Goal: Task Accomplishment & Management: Complete application form

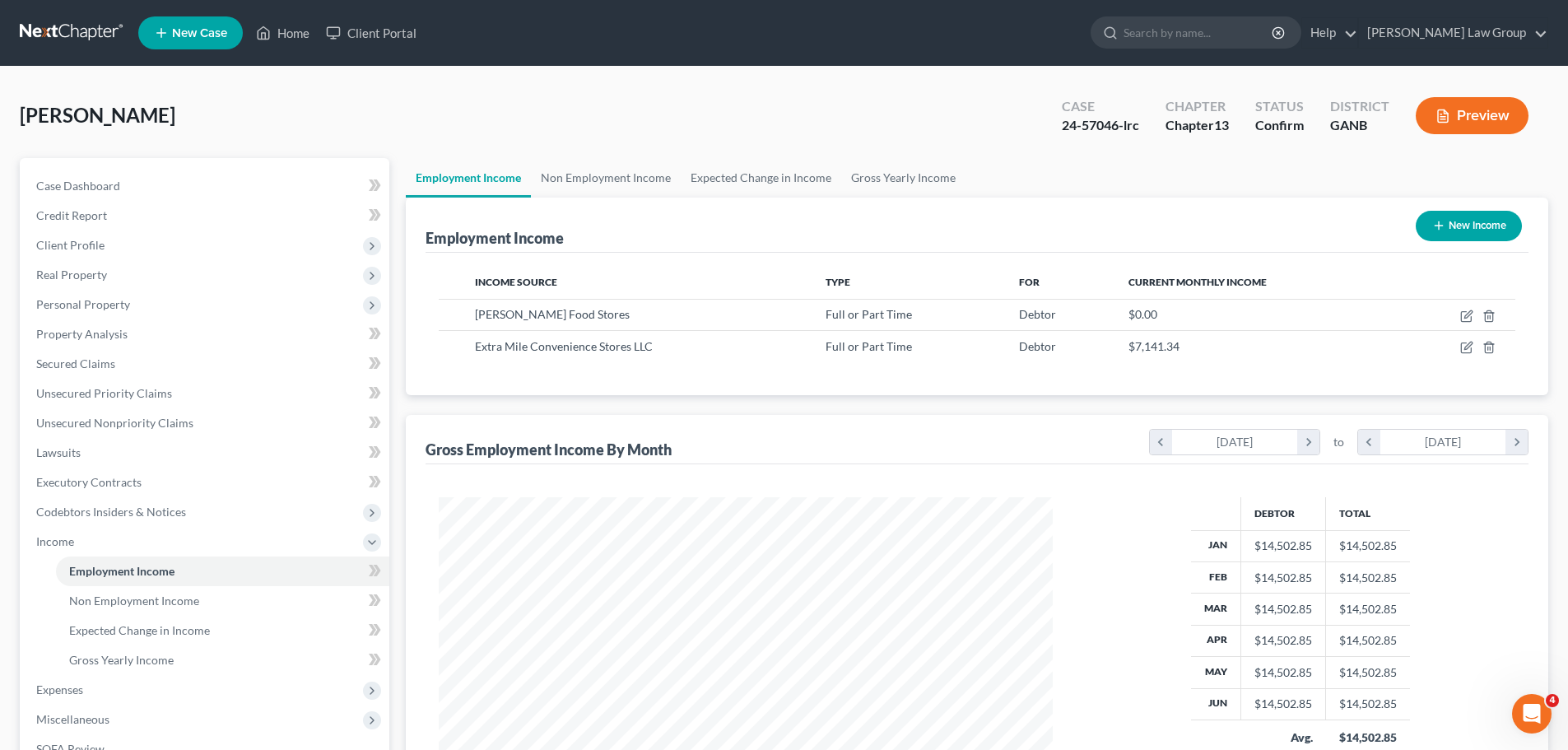
scroll to position [307, 647]
click at [297, 30] on link "Home" at bounding box center [283, 33] width 70 height 29
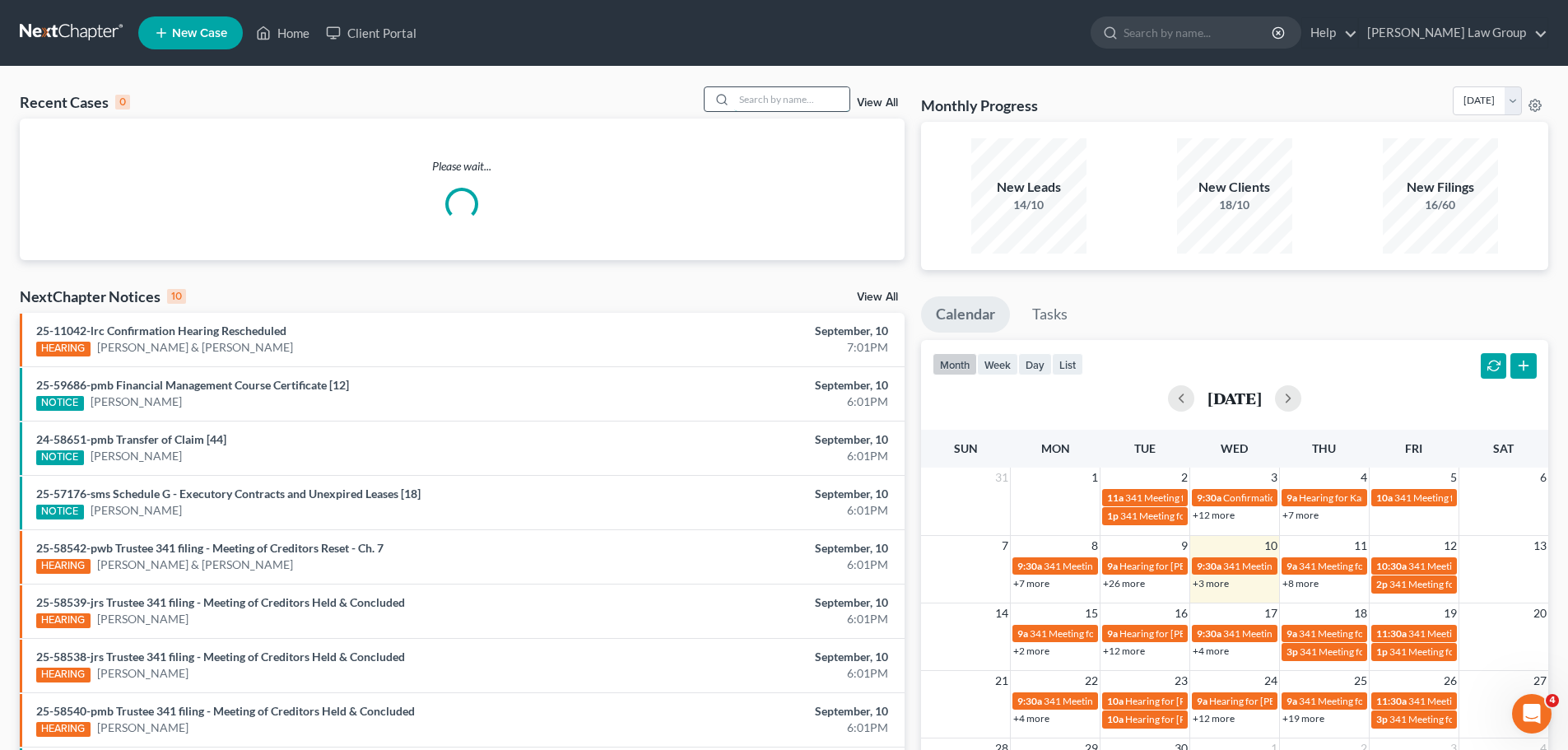
click at [802, 102] on input "search" at bounding box center [792, 99] width 115 height 24
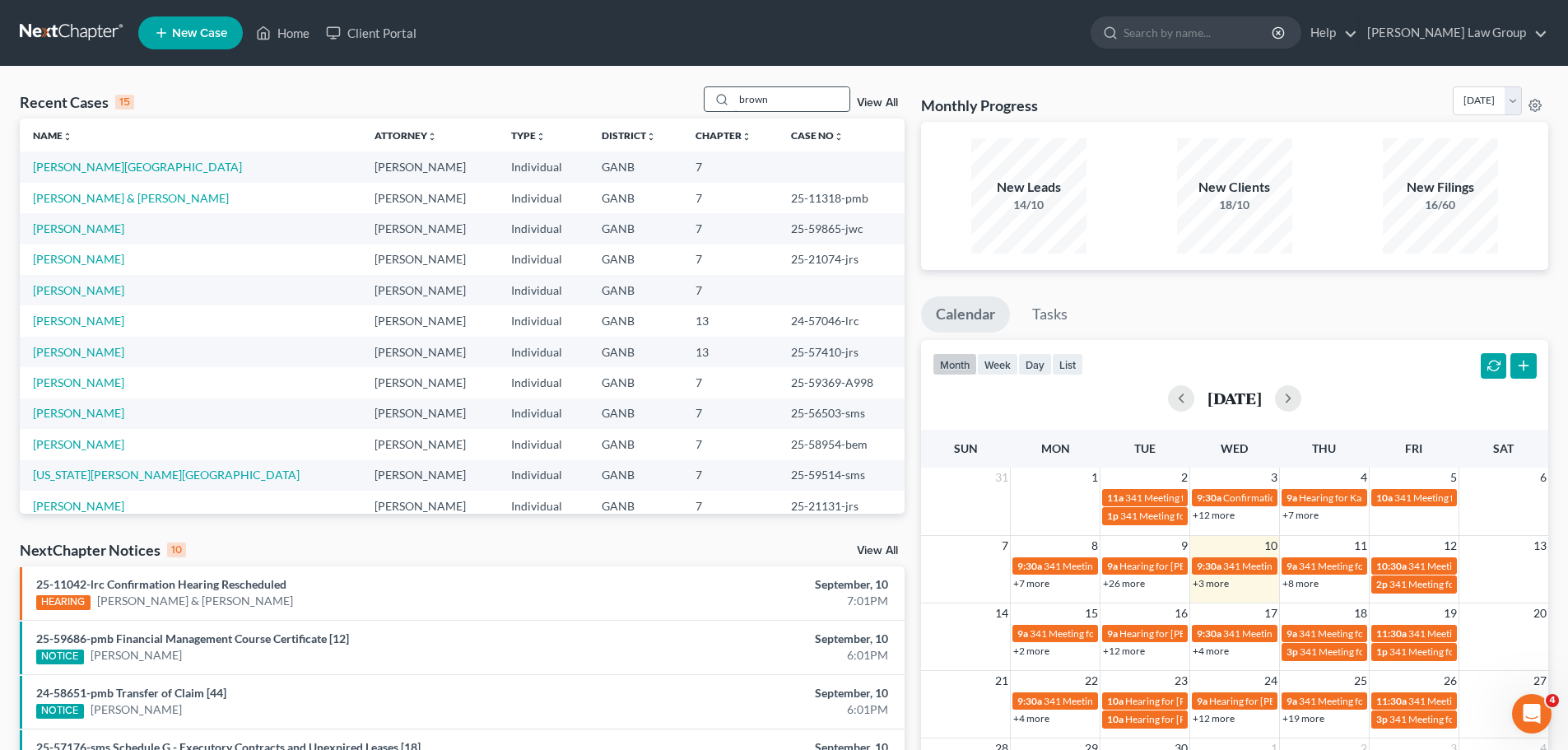
type input "brown"
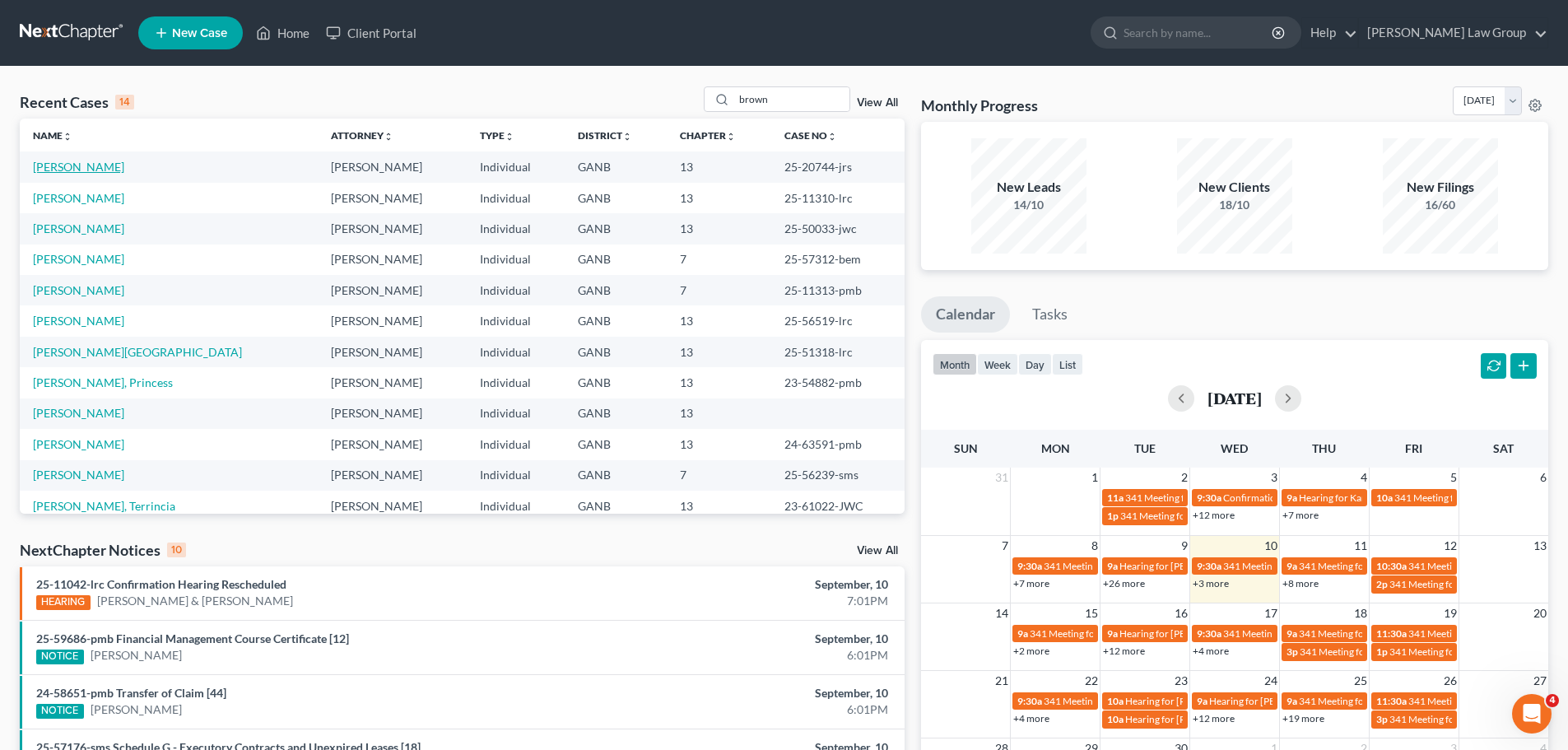
click at [68, 164] on link "[PERSON_NAME]" at bounding box center [78, 167] width 91 height 14
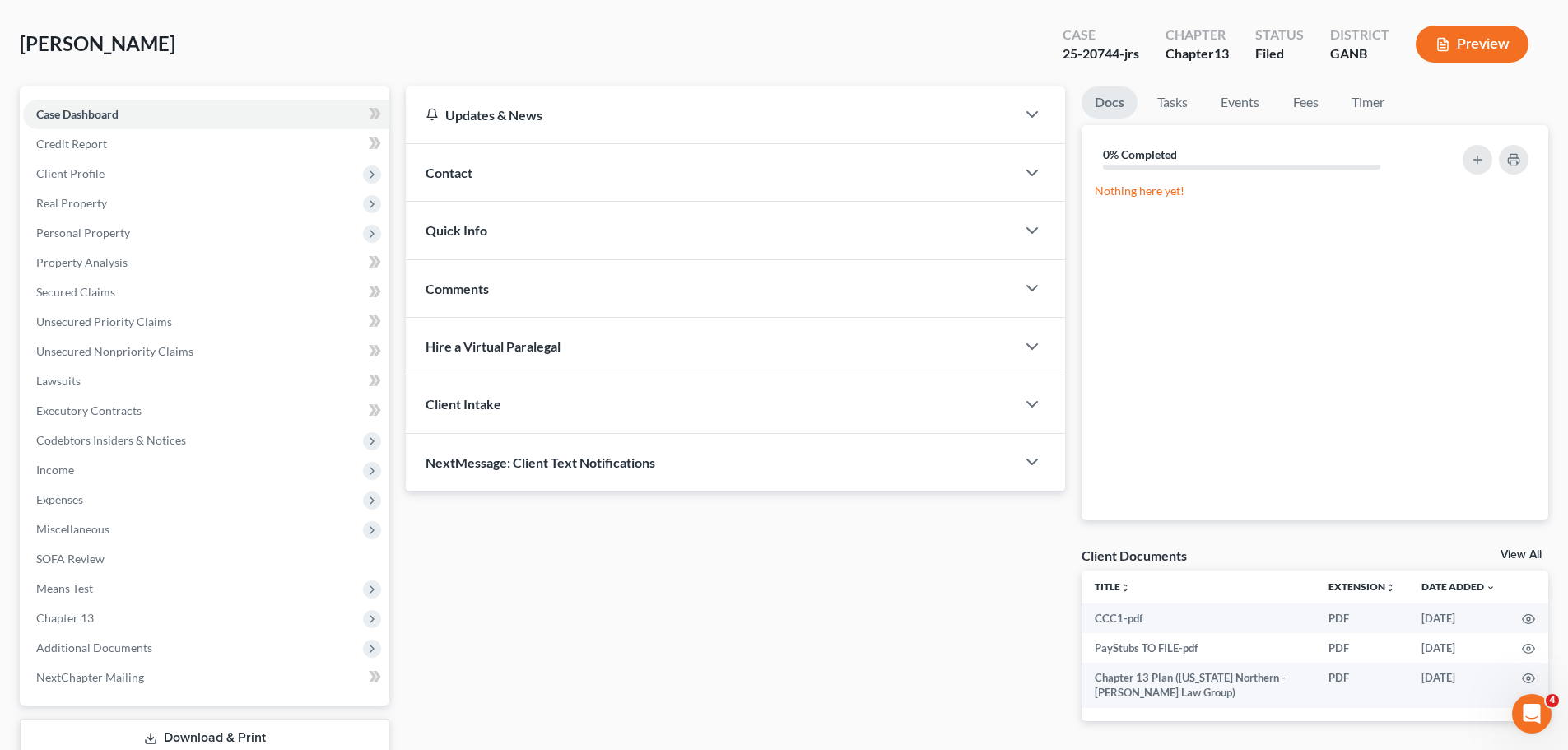
scroll to position [184, 0]
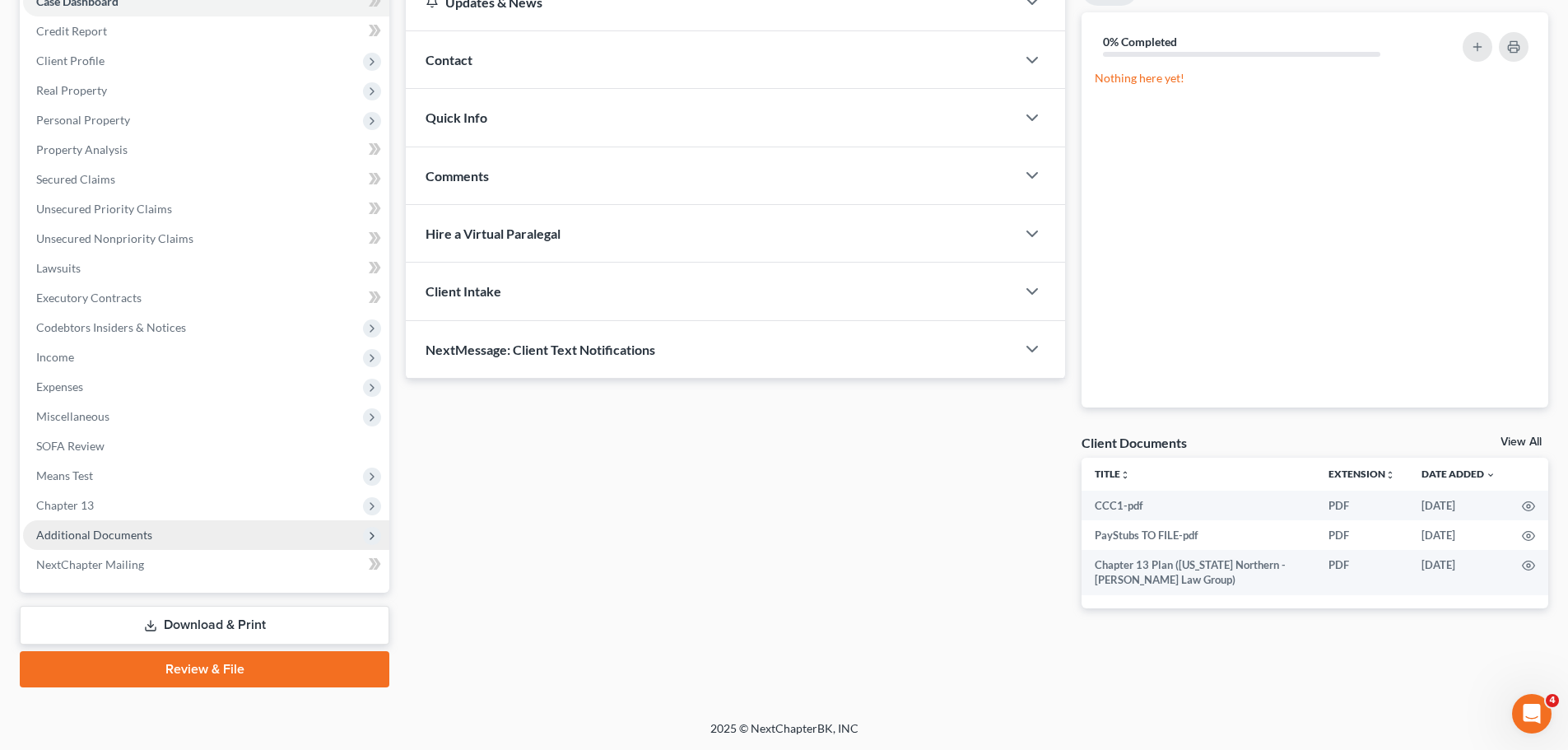
click at [202, 532] on span "Additional Documents" at bounding box center [207, 535] width 366 height 29
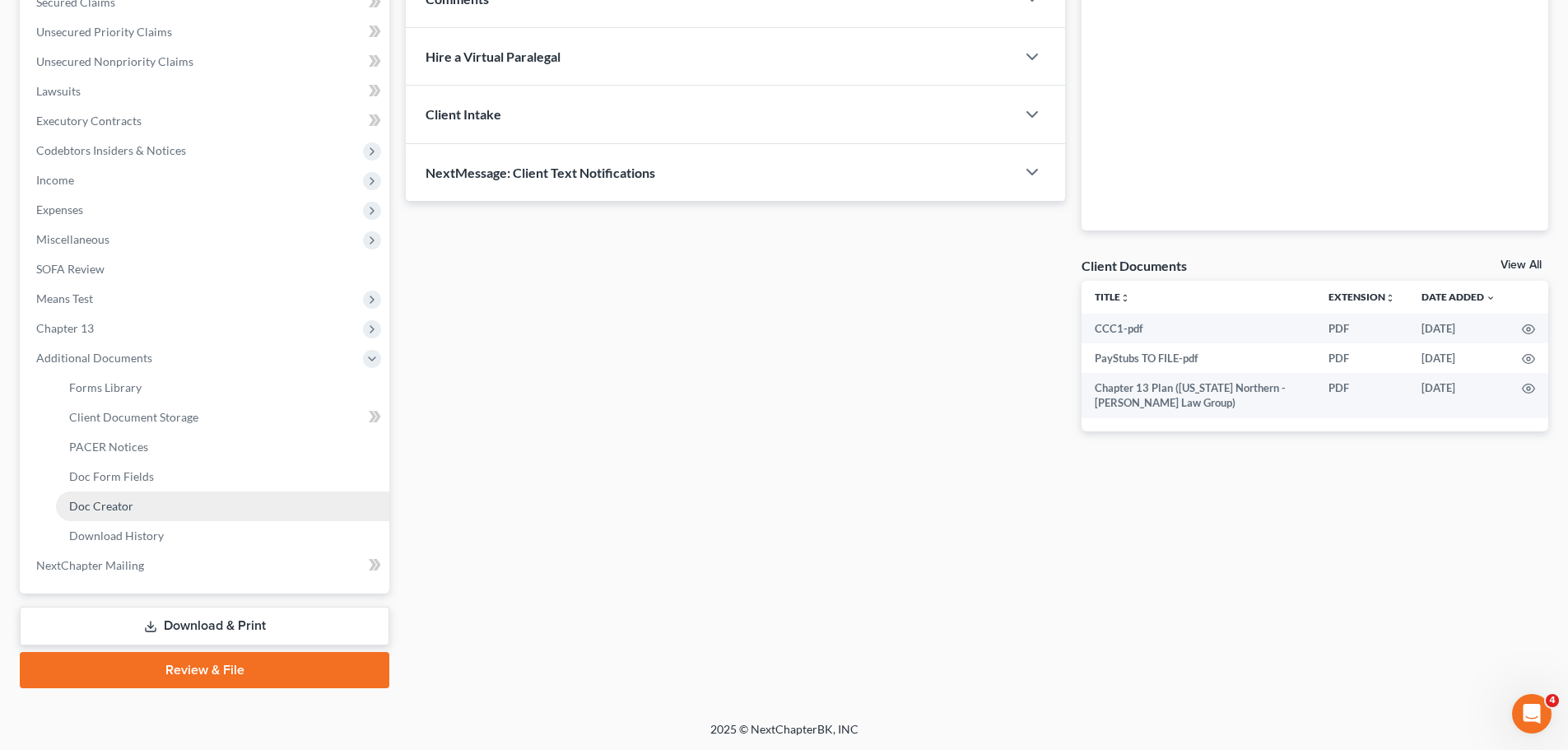
scroll to position [362, 0]
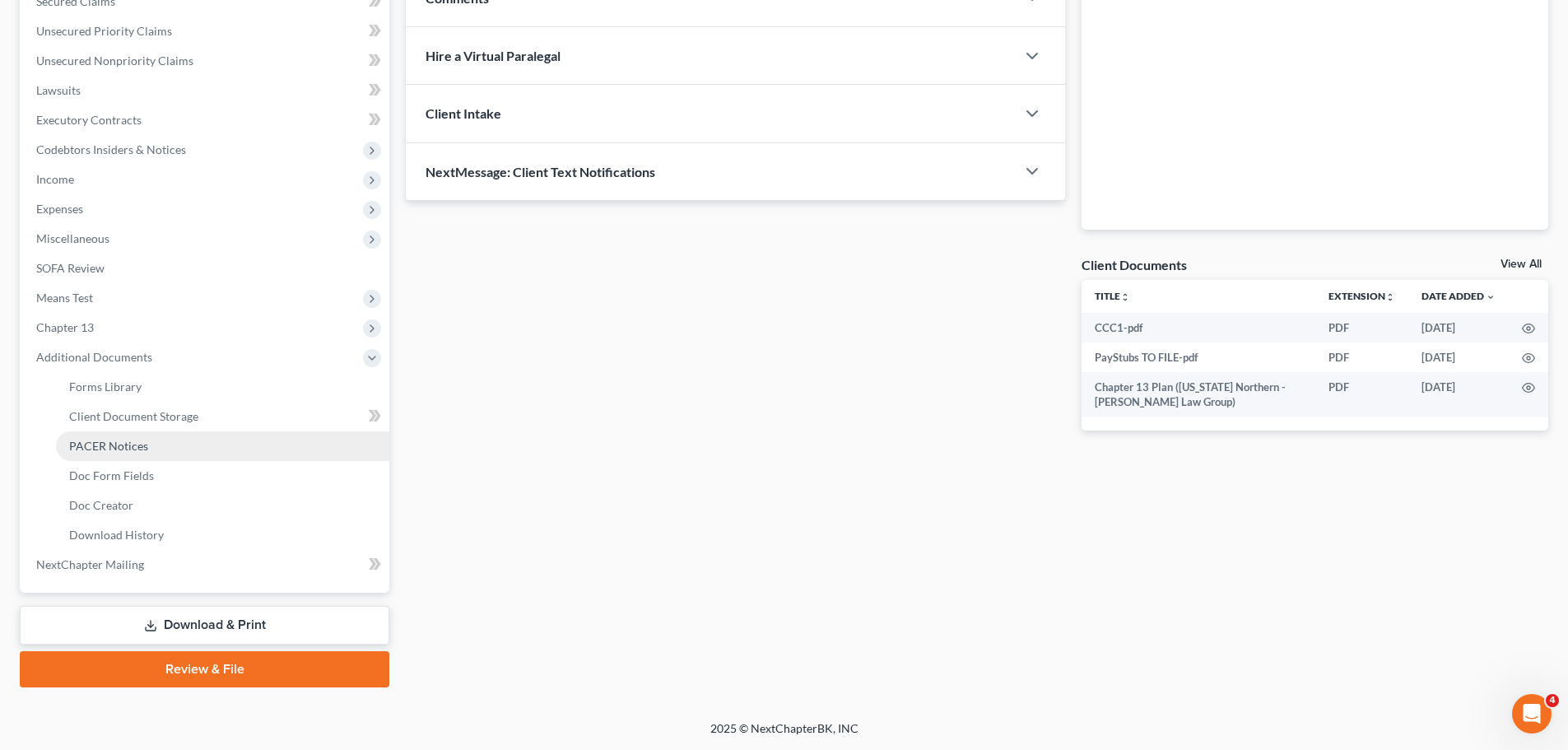
click at [173, 452] on link "PACER Notices" at bounding box center [223, 446] width 333 height 29
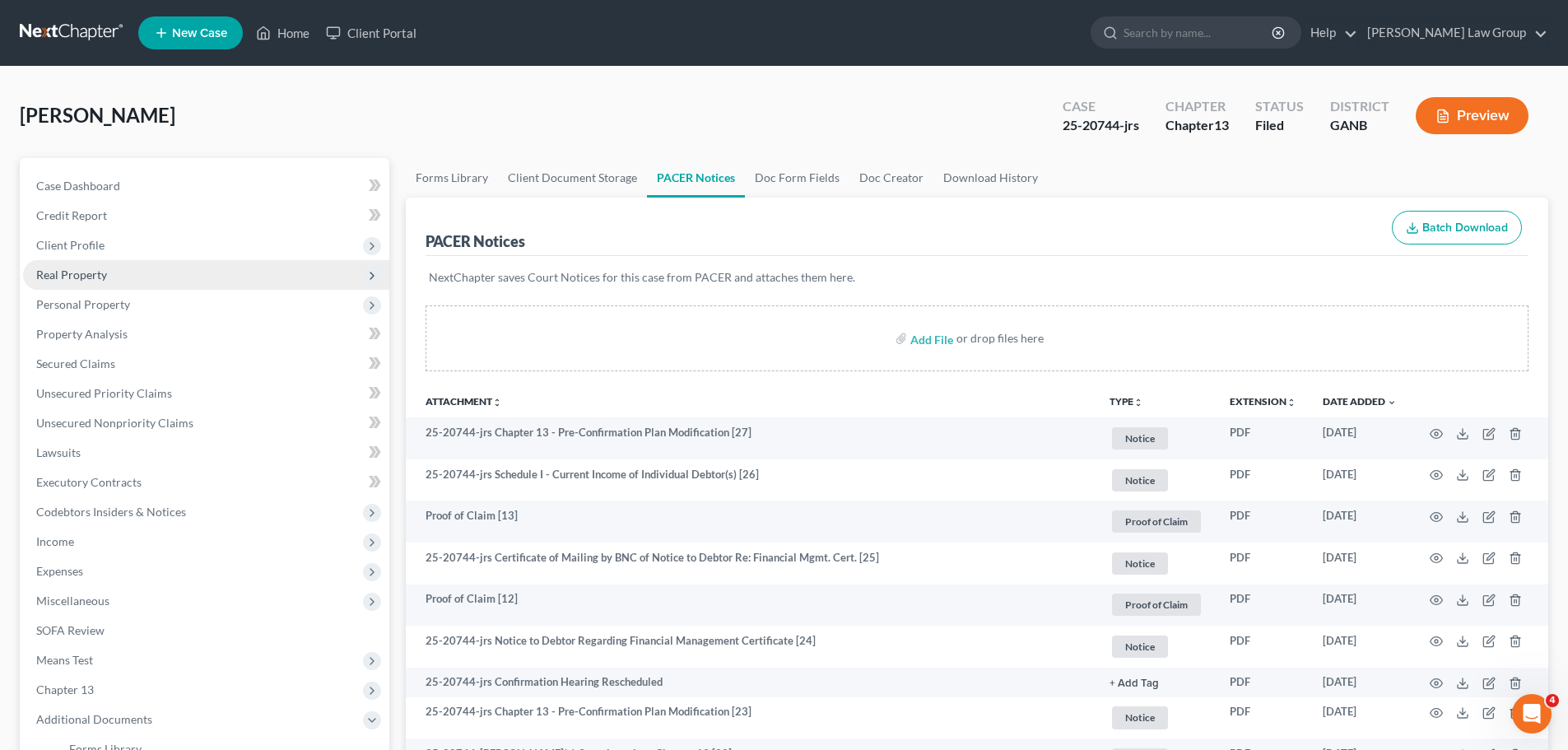
drag, startPoint x: 64, startPoint y: 244, endPoint x: 151, endPoint y: 283, distance: 95.3
click at [64, 244] on span "Client Profile" at bounding box center [70, 244] width 69 height 14
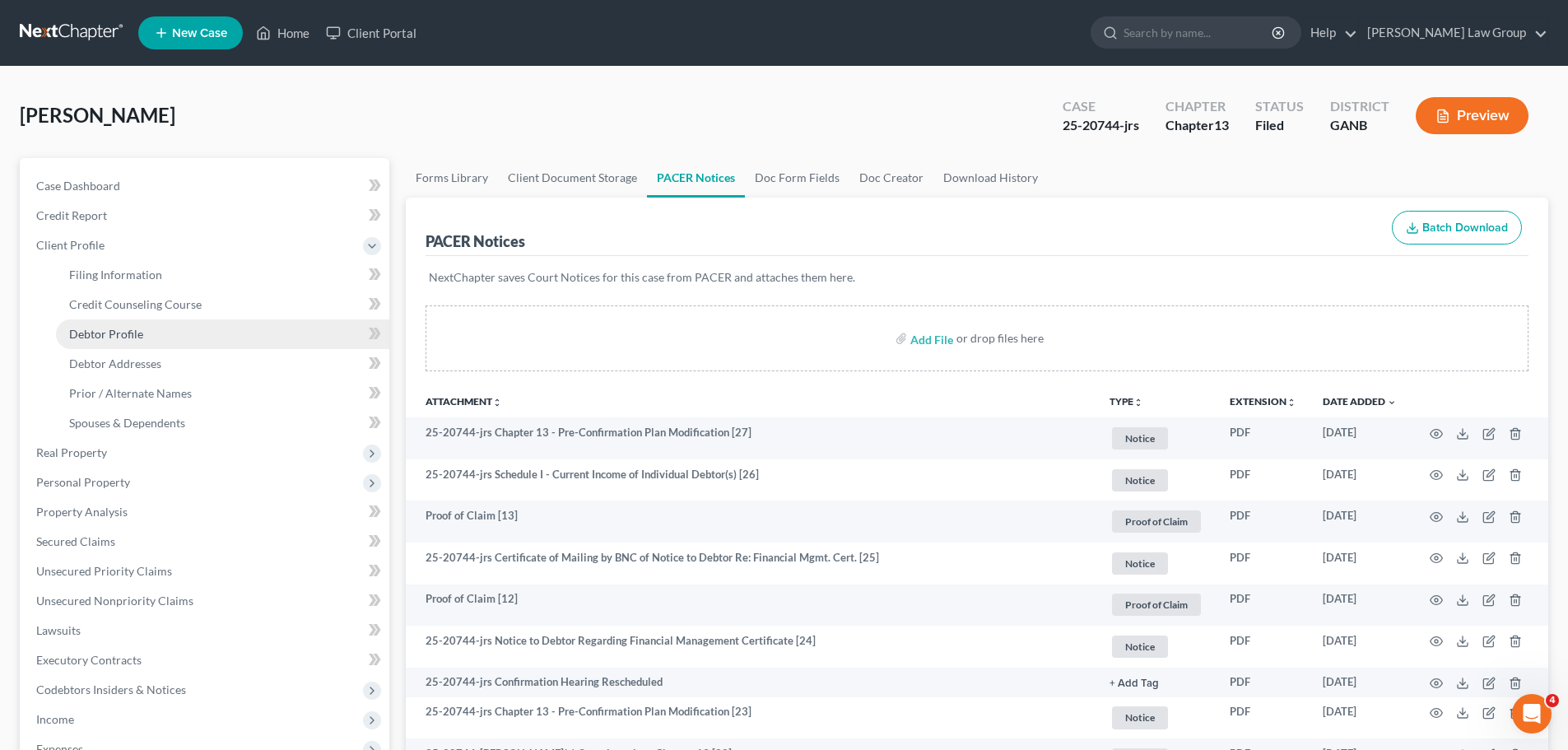
click at [125, 326] on link "Debtor Profile" at bounding box center [223, 334] width 333 height 29
select select "1"
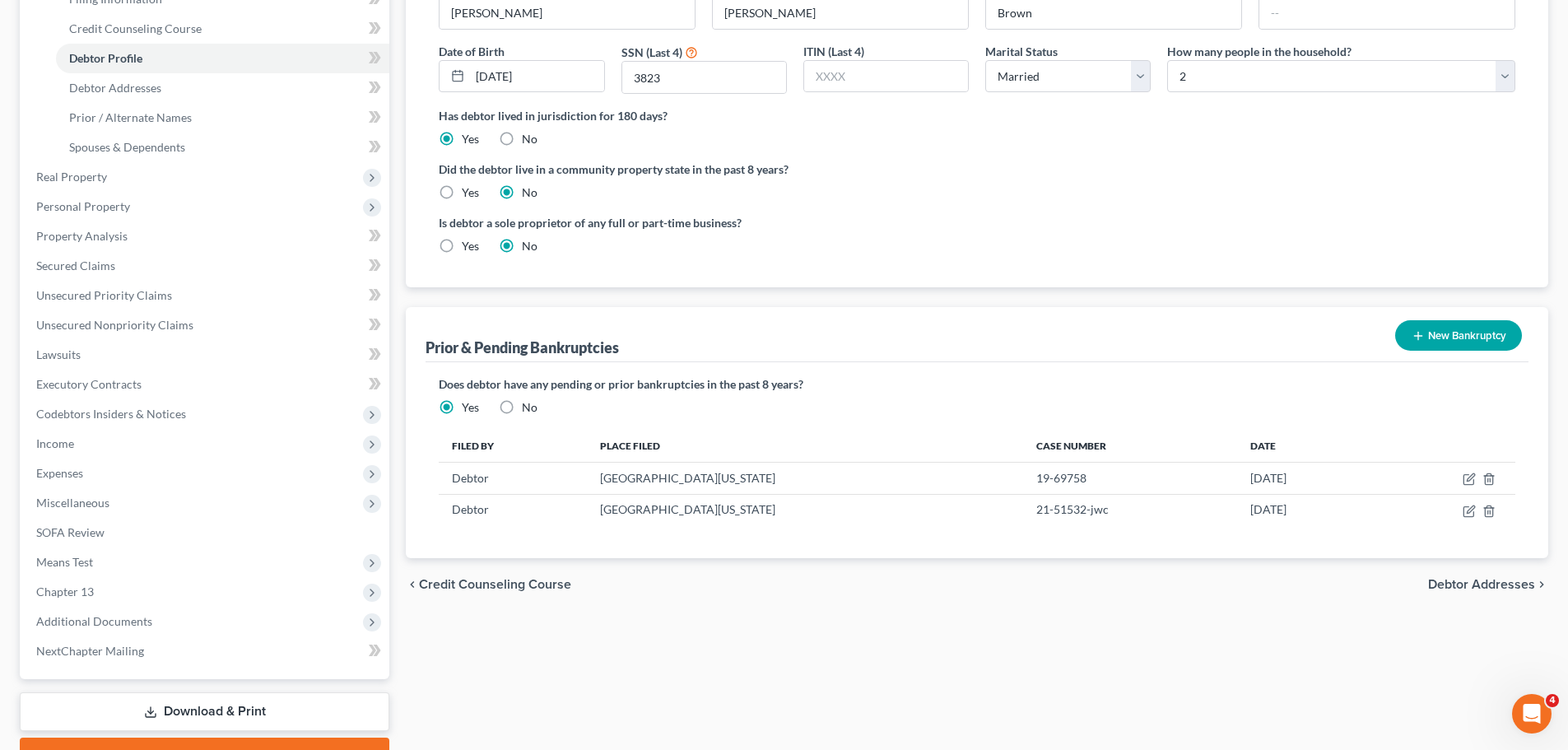
scroll to position [330, 0]
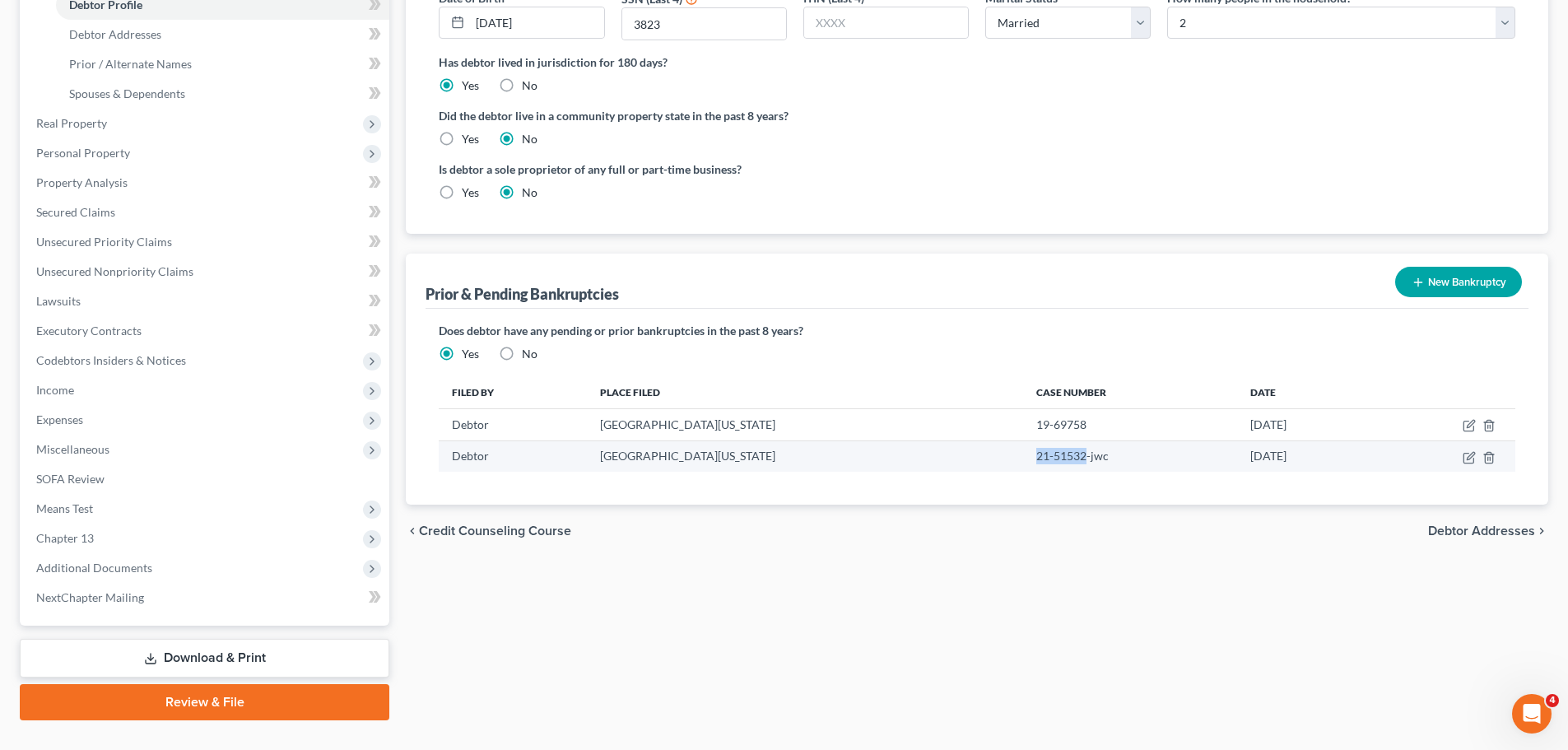
drag, startPoint x: 1022, startPoint y: 455, endPoint x: 973, endPoint y: 462, distance: 49.5
click at [1023, 462] on td "21-51532-jwc" at bounding box center [1130, 455] width 214 height 31
copy td "21-51532"
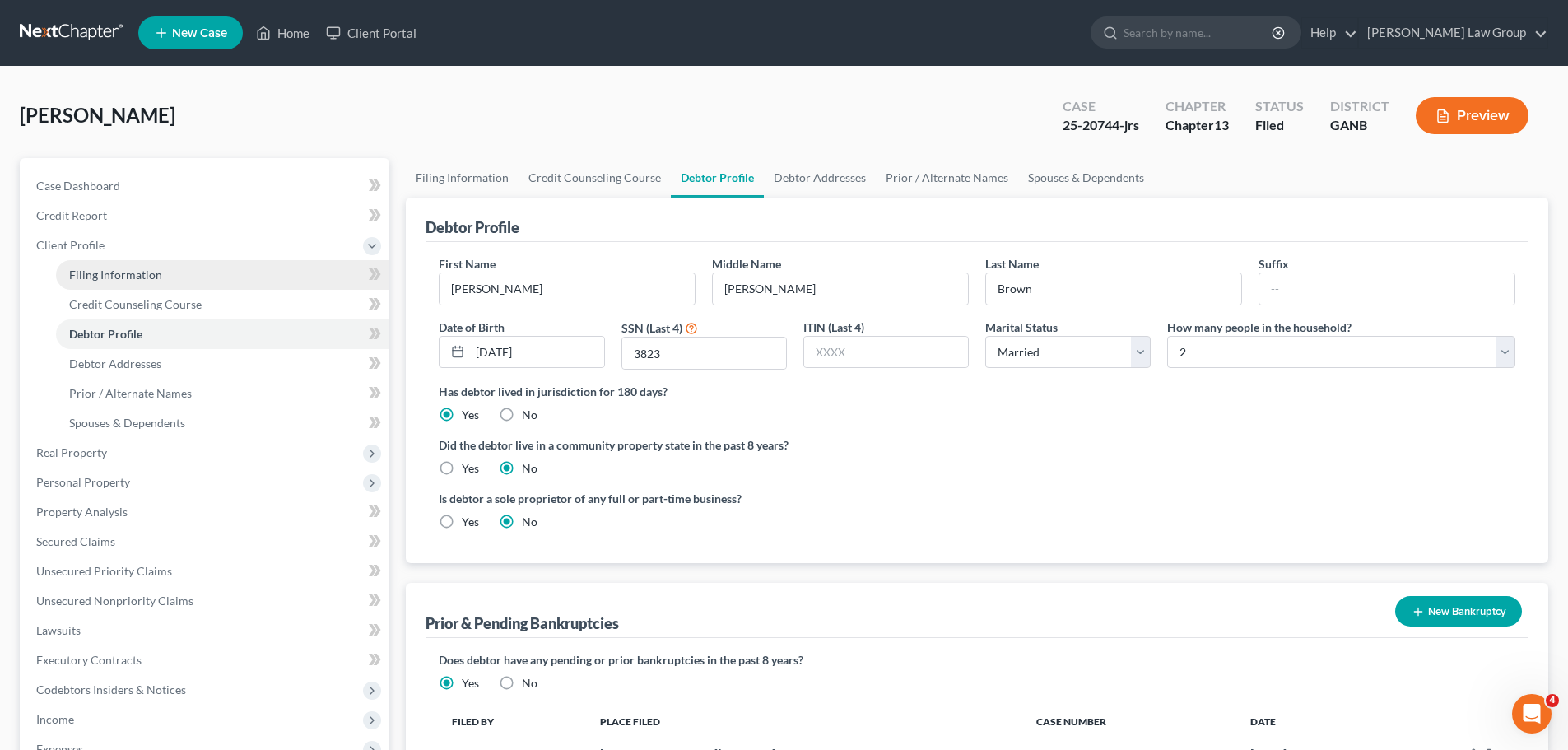
click at [151, 263] on link "Filing Information" at bounding box center [223, 275] width 333 height 29
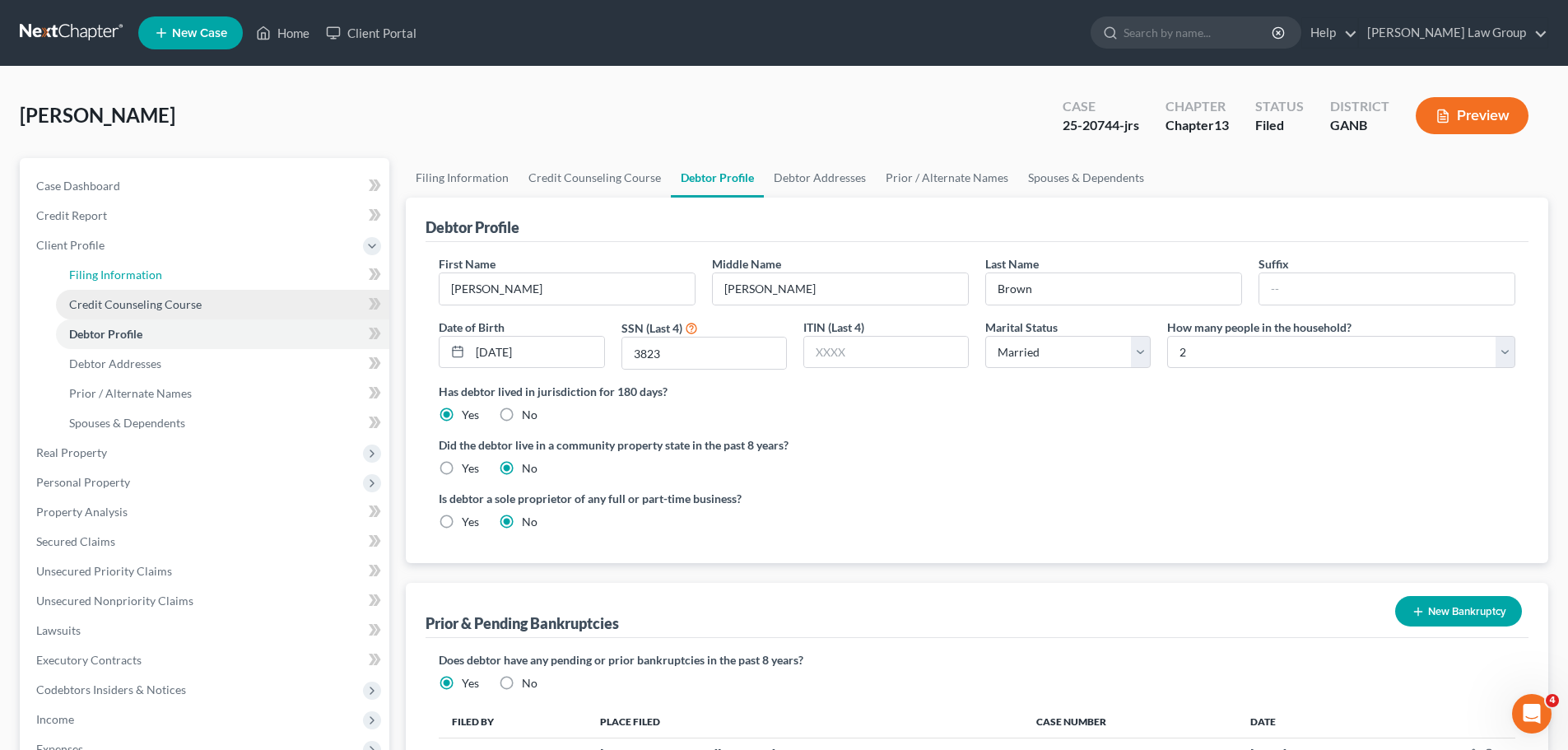
select select "1"
select select "0"
select select "3"
select select "19"
select select "0"
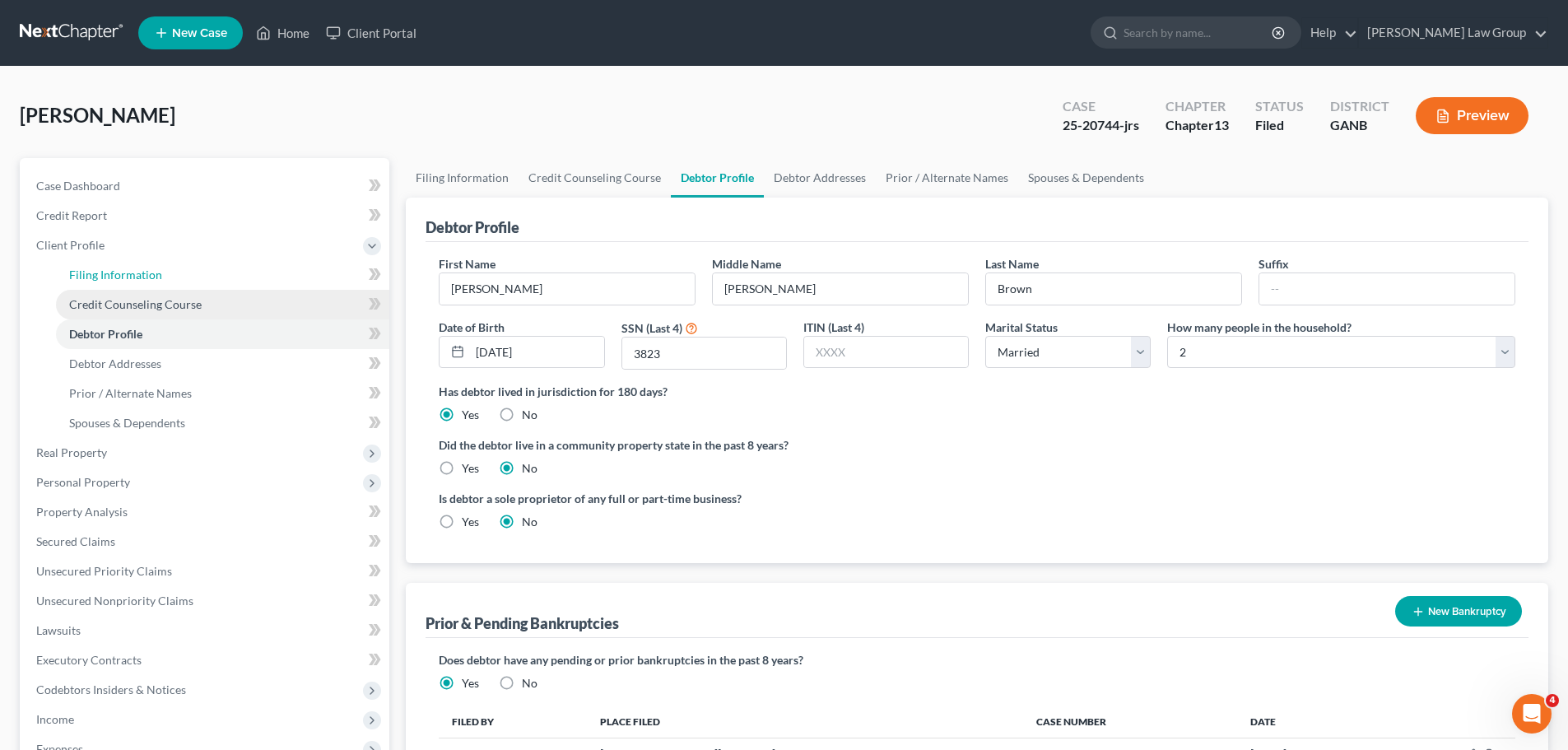
select select "10"
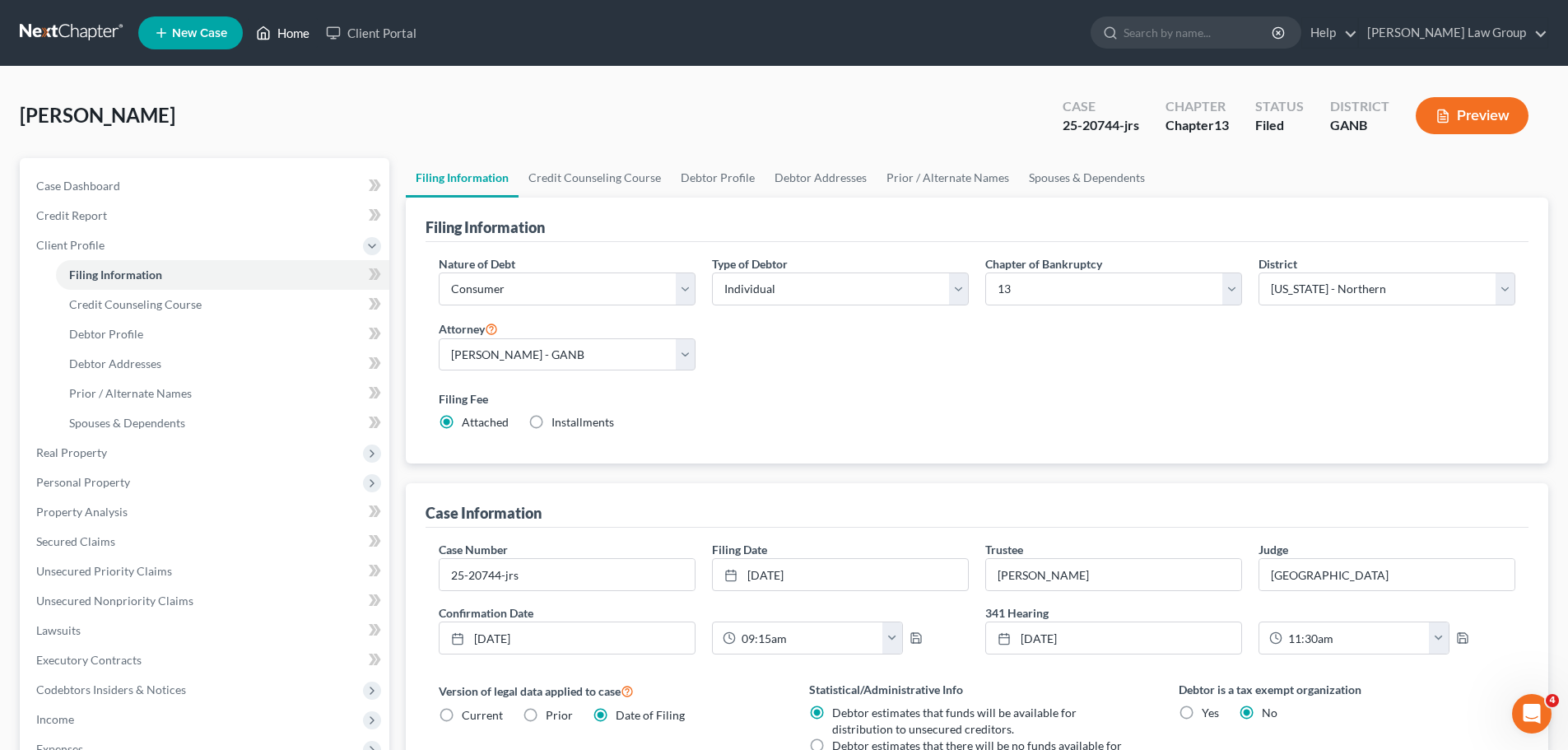
click at [282, 36] on link "Home" at bounding box center [283, 33] width 70 height 29
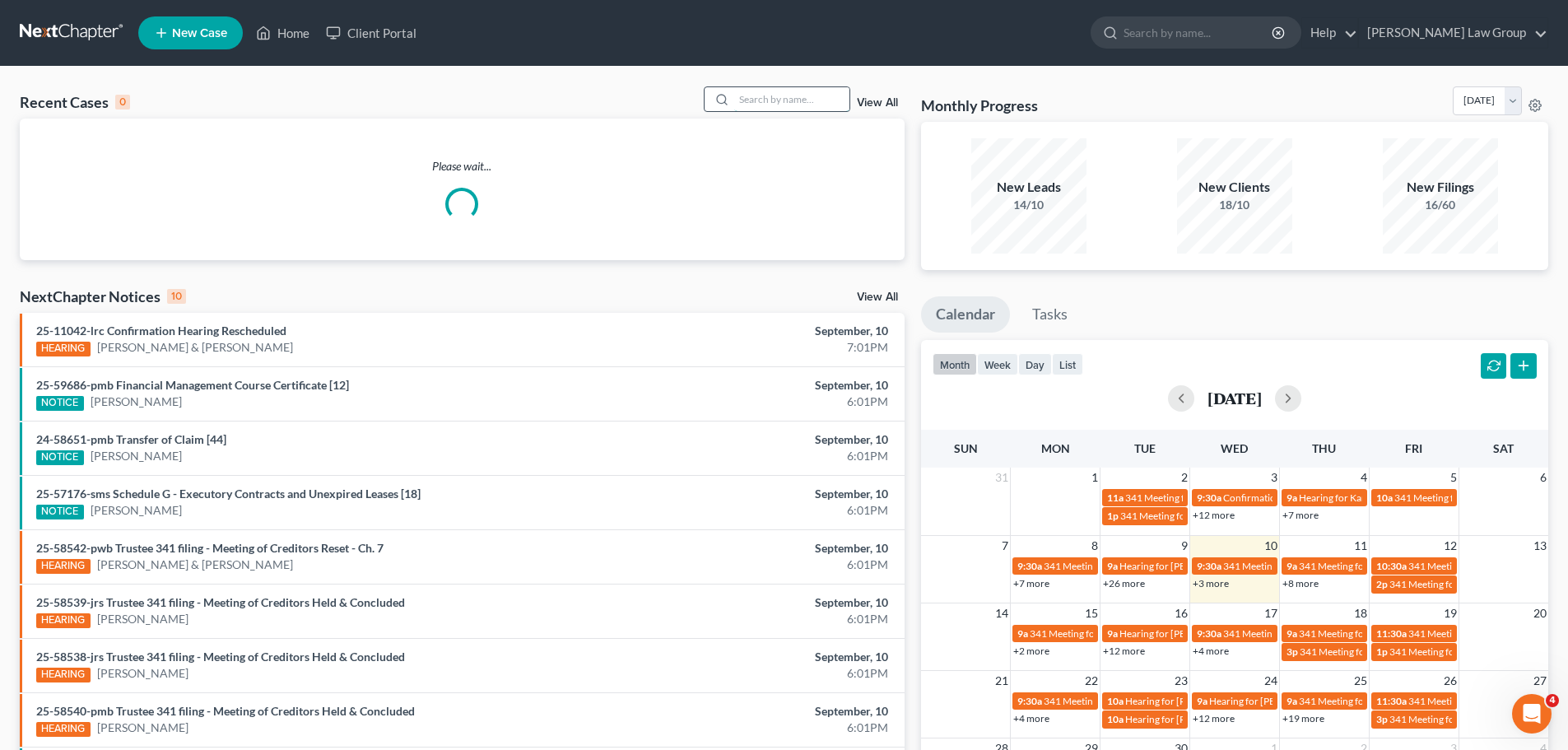
click at [777, 102] on input "search" at bounding box center [792, 99] width 115 height 24
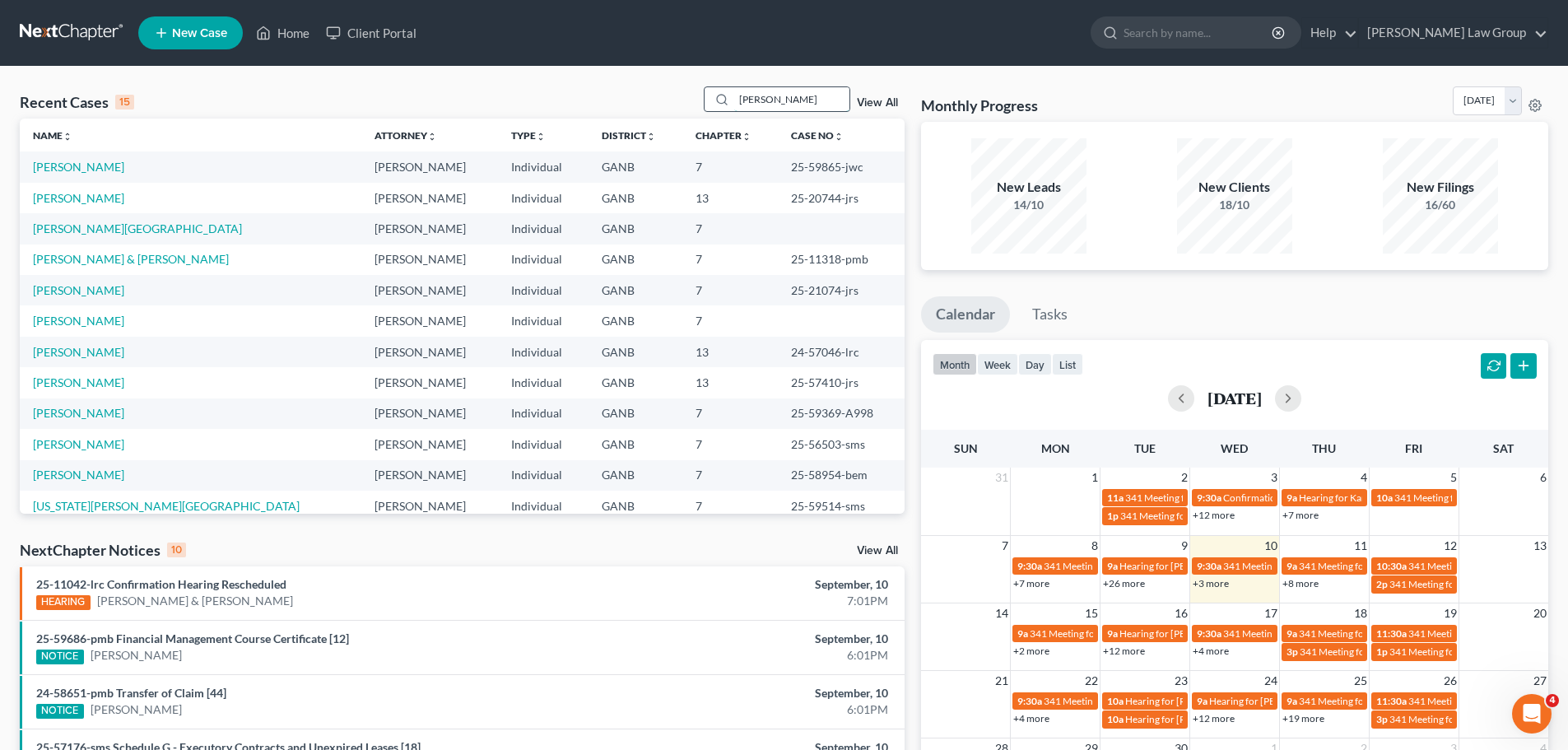
type input "[PERSON_NAME]"
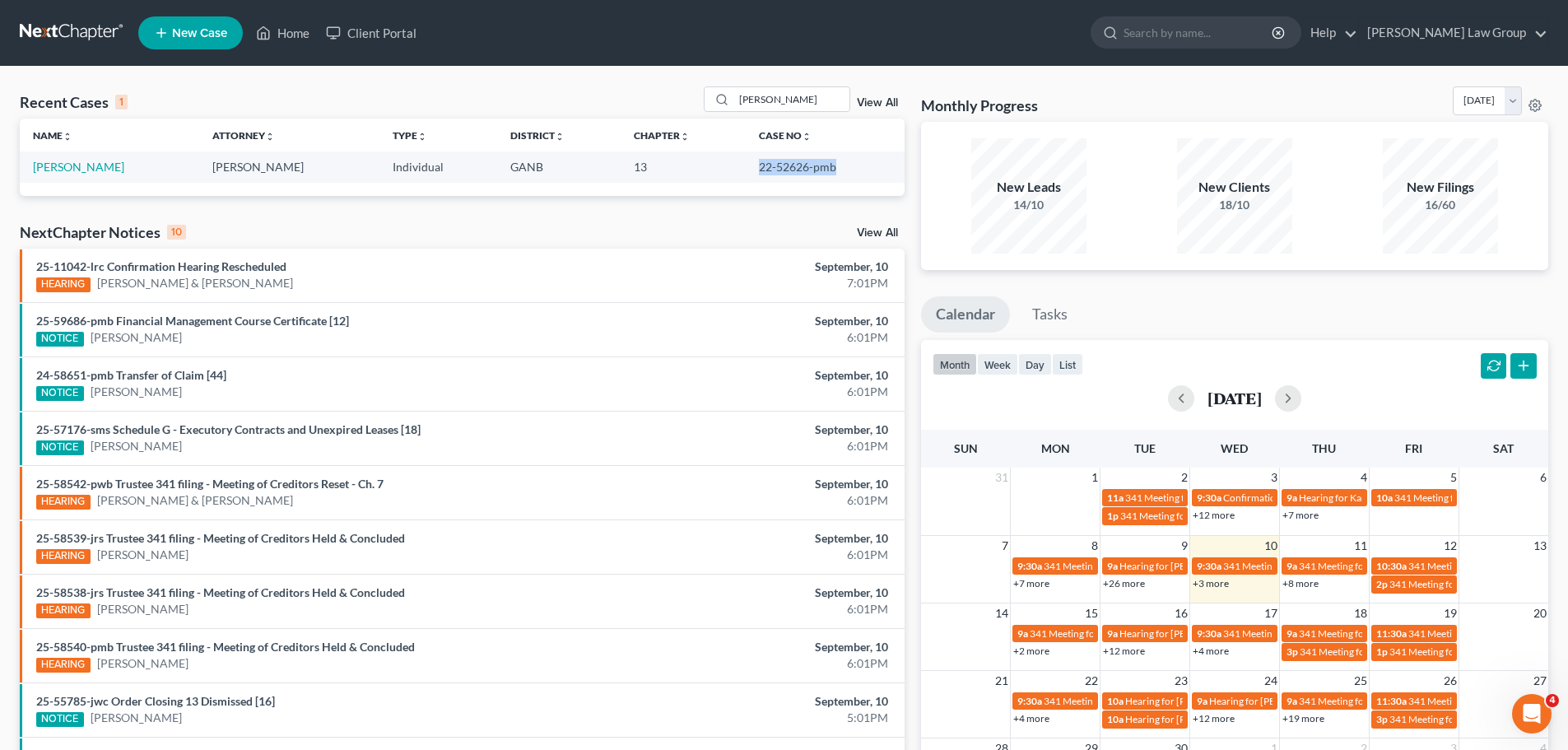
drag, startPoint x: 854, startPoint y: 177, endPoint x: 740, endPoint y: 177, distance: 114.0
click at [746, 177] on td "22-52626-pmb" at bounding box center [824, 167] width 158 height 30
copy td "22-52626-pmb"
click at [66, 173] on link "[PERSON_NAME]" at bounding box center [78, 167] width 91 height 14
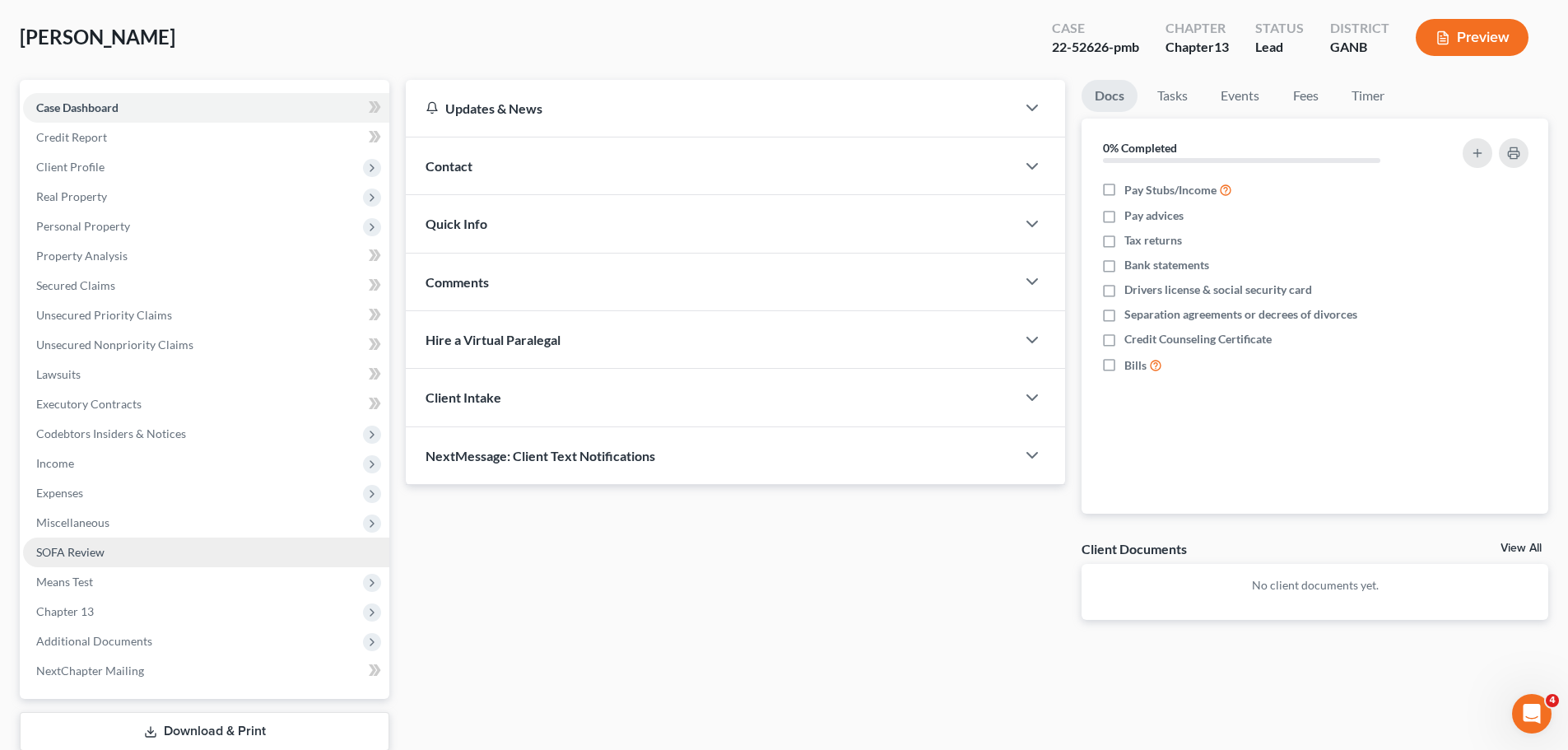
scroll to position [184, 0]
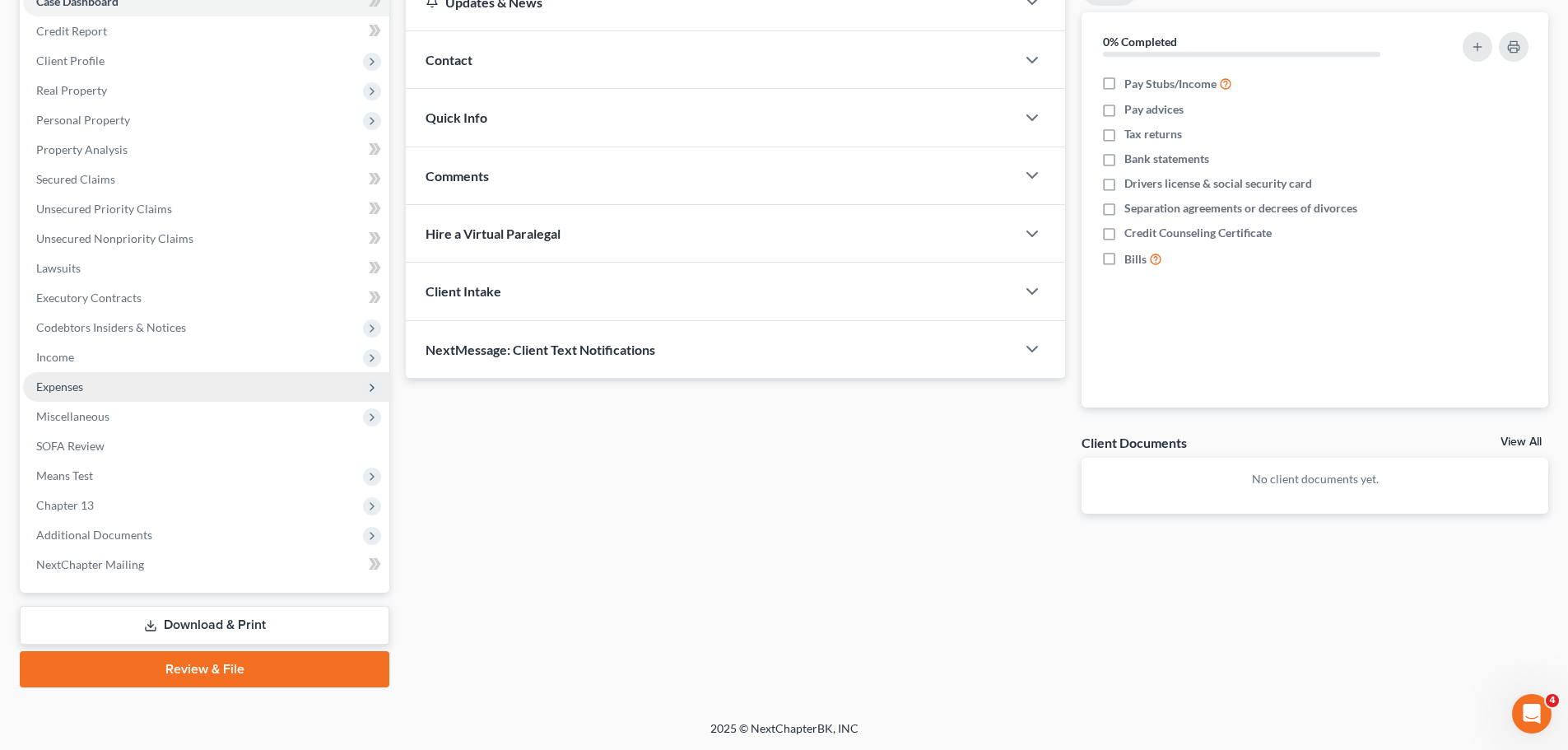
click at [116, 394] on span "Expenses" at bounding box center [207, 387] width 366 height 29
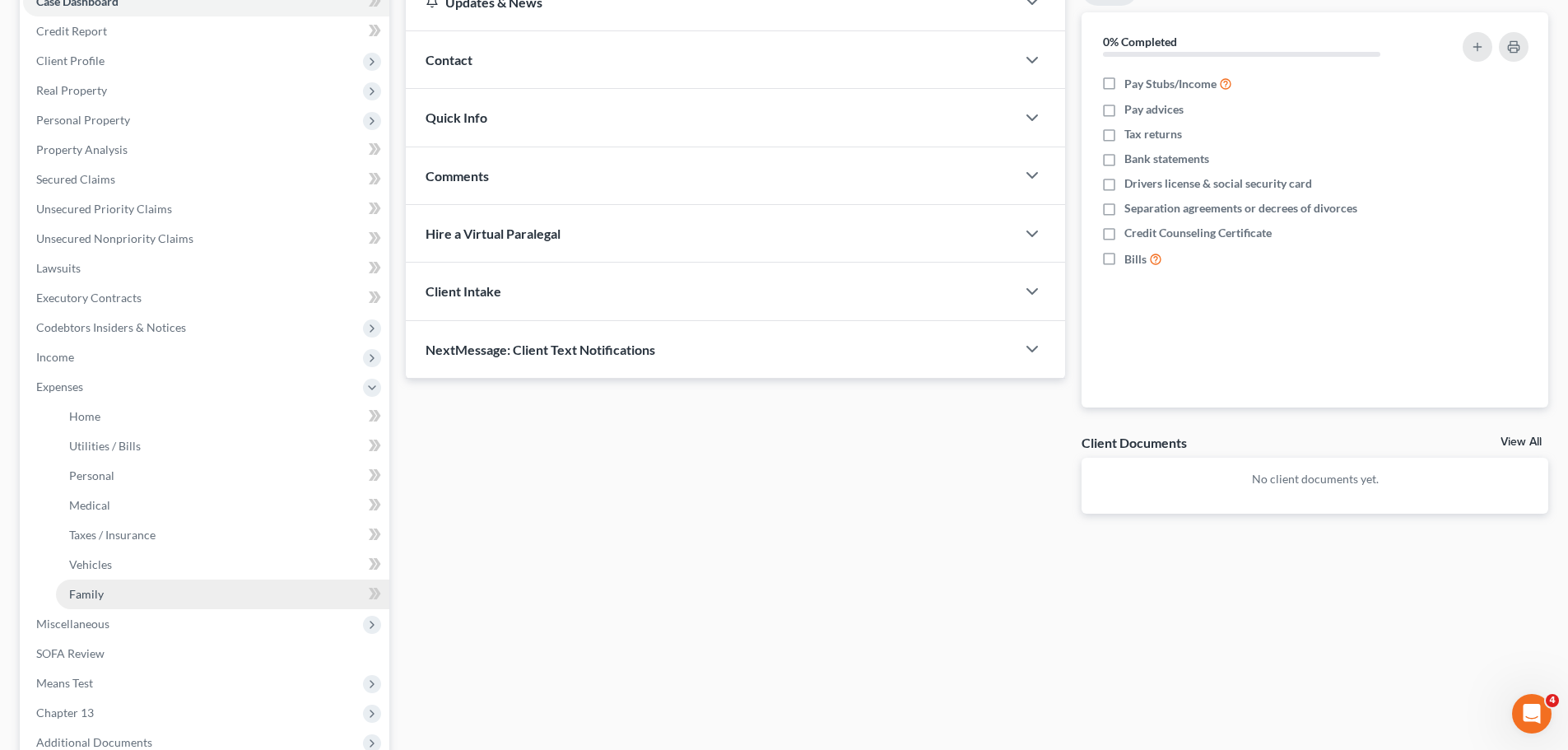
click at [118, 588] on link "Family" at bounding box center [223, 594] width 333 height 29
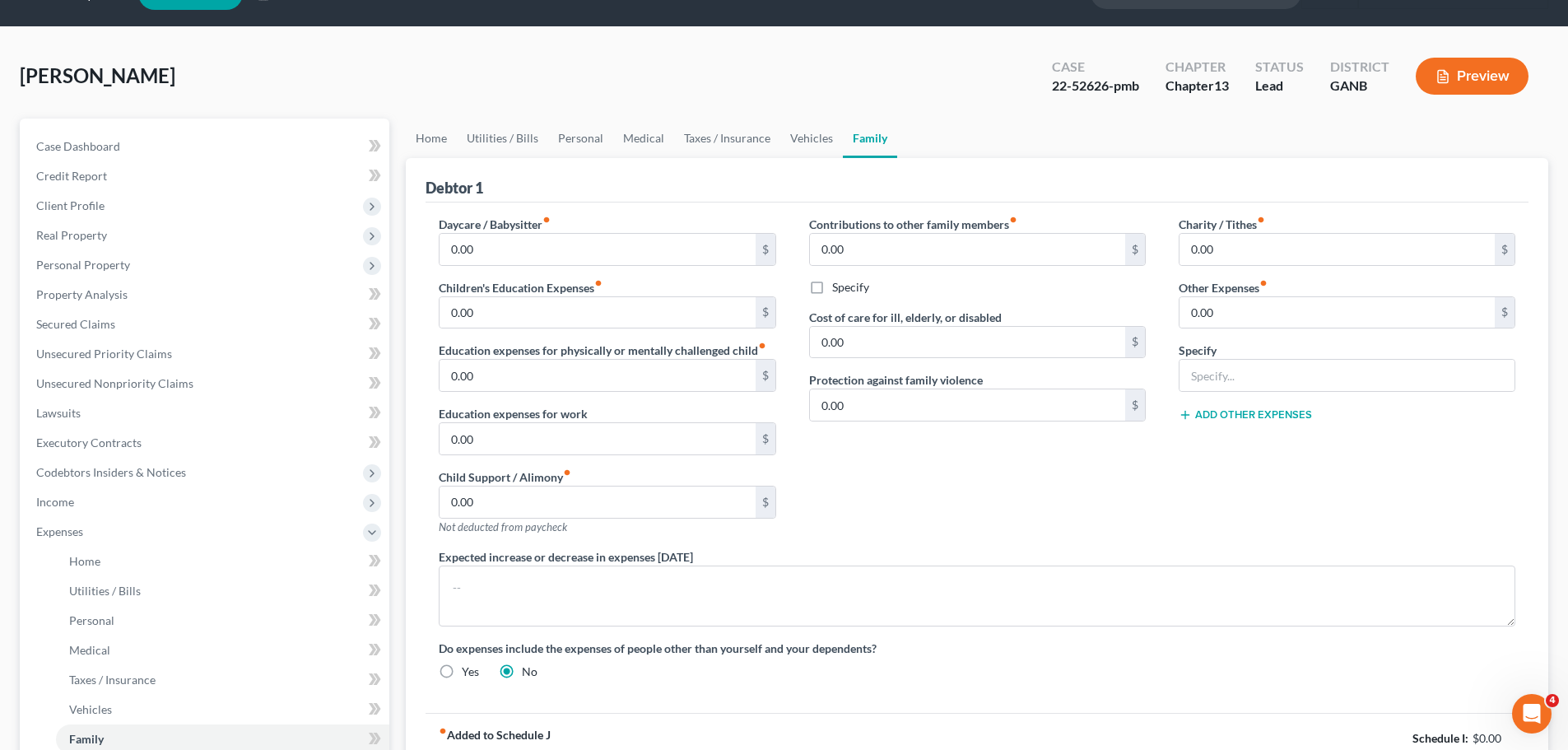
scroll to position [392, 0]
